Goal: Task Accomplishment & Management: Manage account settings

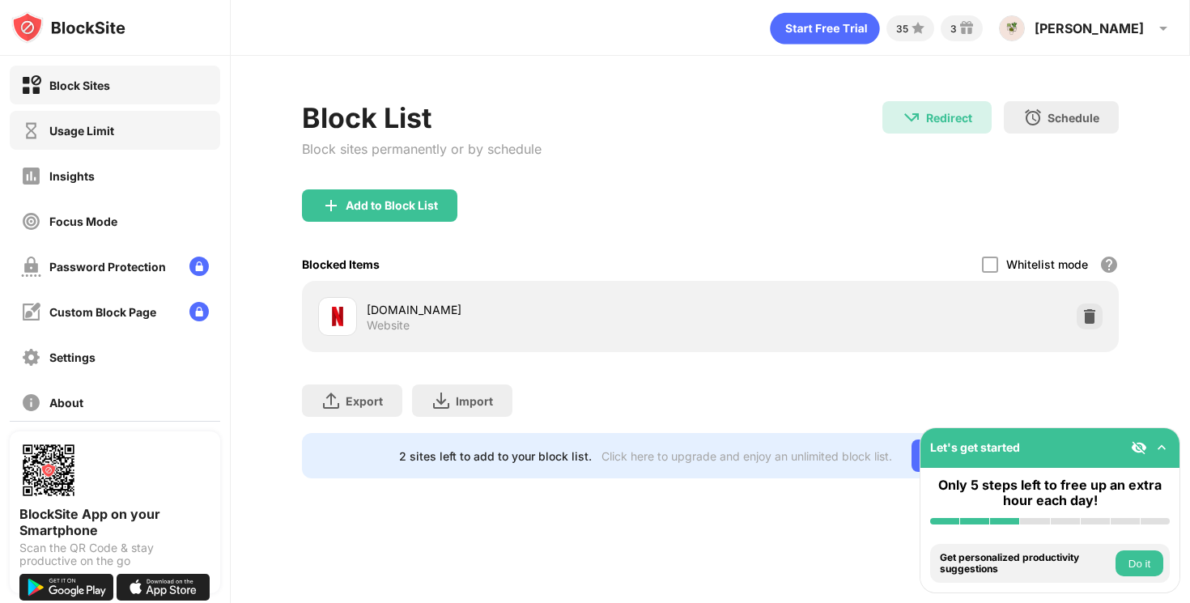
click at [100, 117] on div "Usage Limit" at bounding box center [115, 130] width 211 height 39
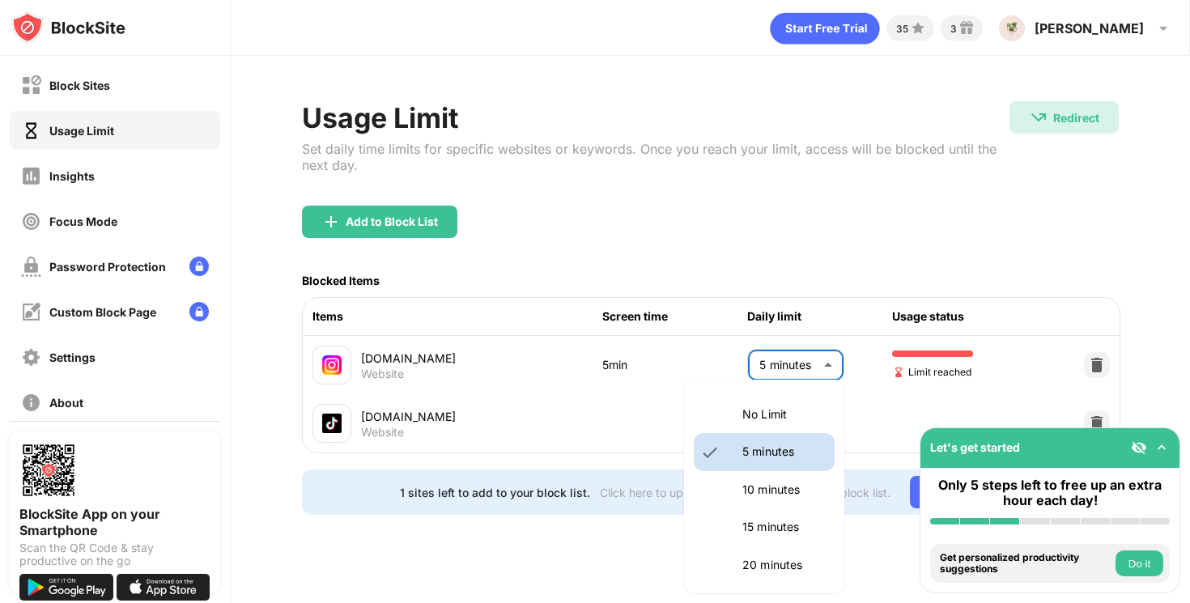
click at [767, 368] on body "Block Sites Usage Limit Insights Focus Mode Password Protection Custom Block Pa…" at bounding box center [595, 301] width 1190 height 603
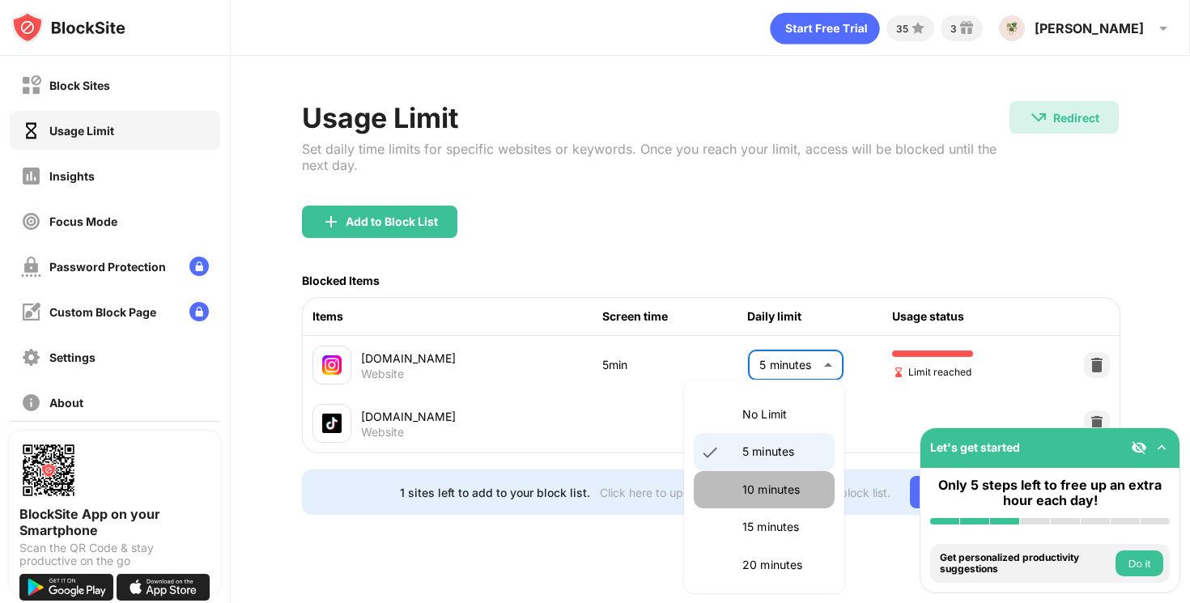
click at [739, 471] on li "10 minutes" at bounding box center [764, 489] width 141 height 37
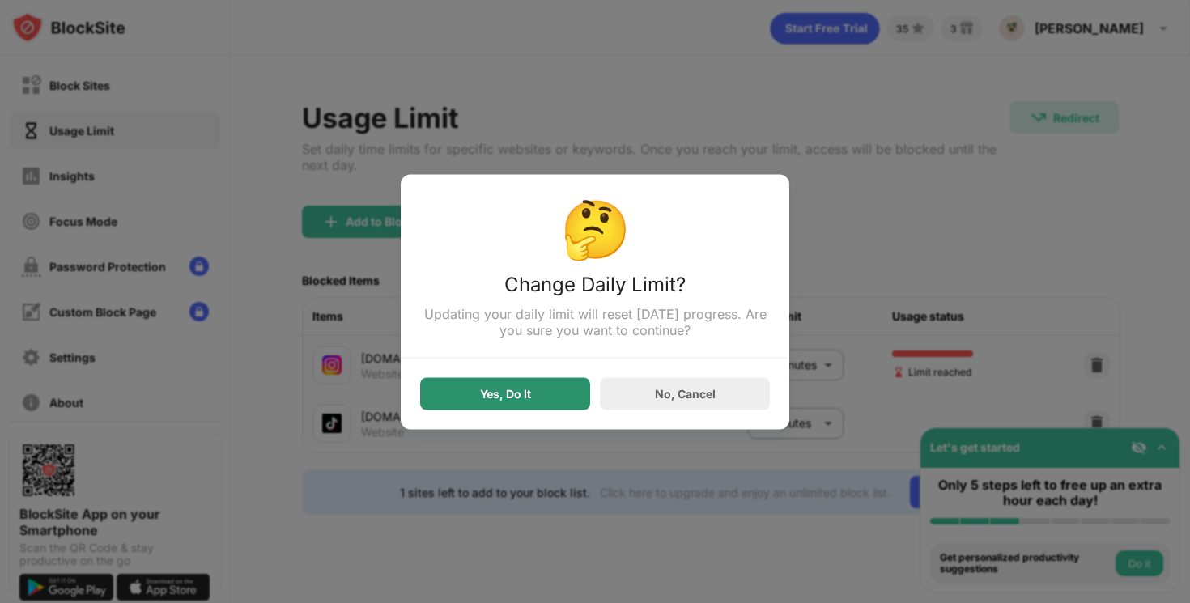
click at [559, 390] on div "Yes, Do It" at bounding box center [505, 393] width 170 height 32
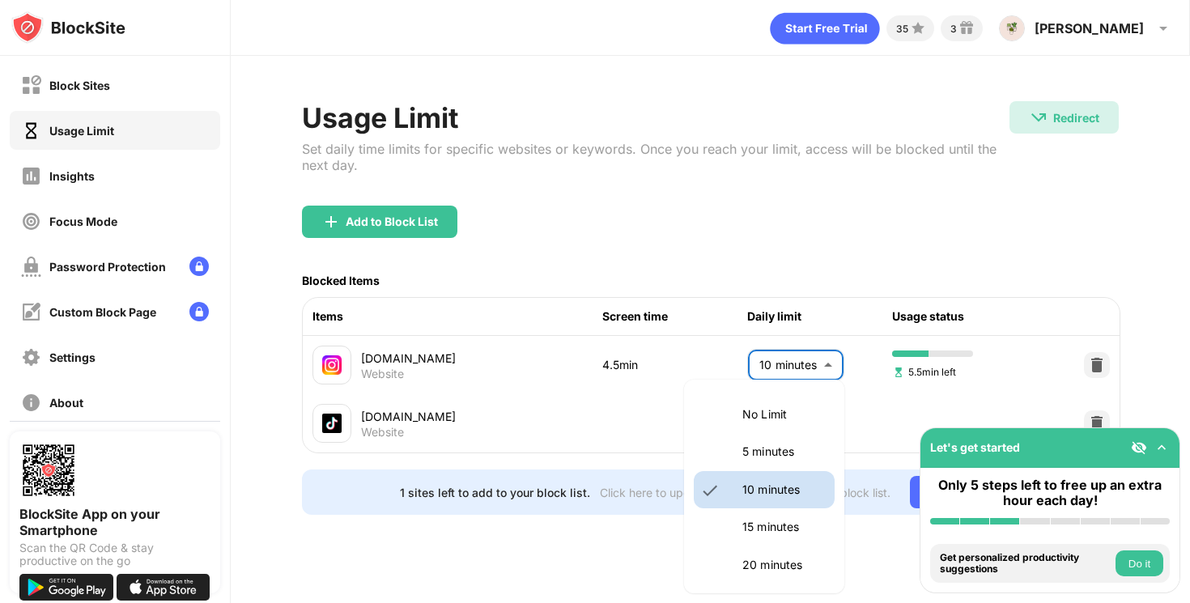
click at [770, 368] on body "Block Sites Usage Limit Insights Focus Mode Password Protection Custom Block Pa…" at bounding box center [595, 301] width 1190 height 603
click at [743, 457] on p "5 minutes" at bounding box center [784, 452] width 83 height 18
type input "*"
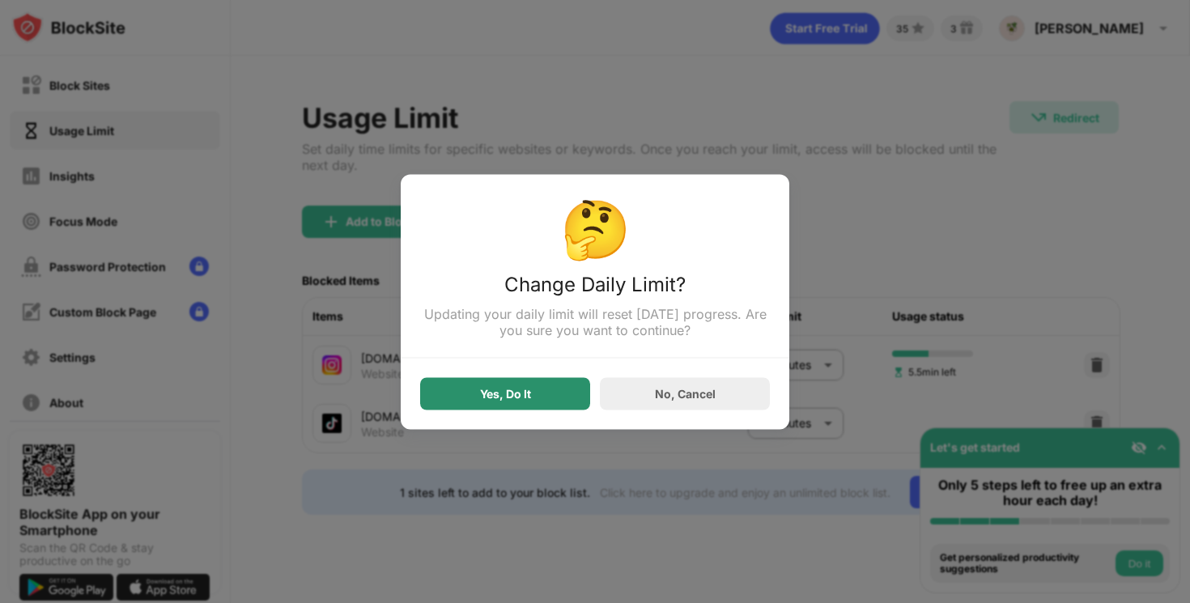
click at [552, 394] on div "Yes, Do It" at bounding box center [505, 393] width 170 height 32
